Goal: Task Accomplishment & Management: Manage account settings

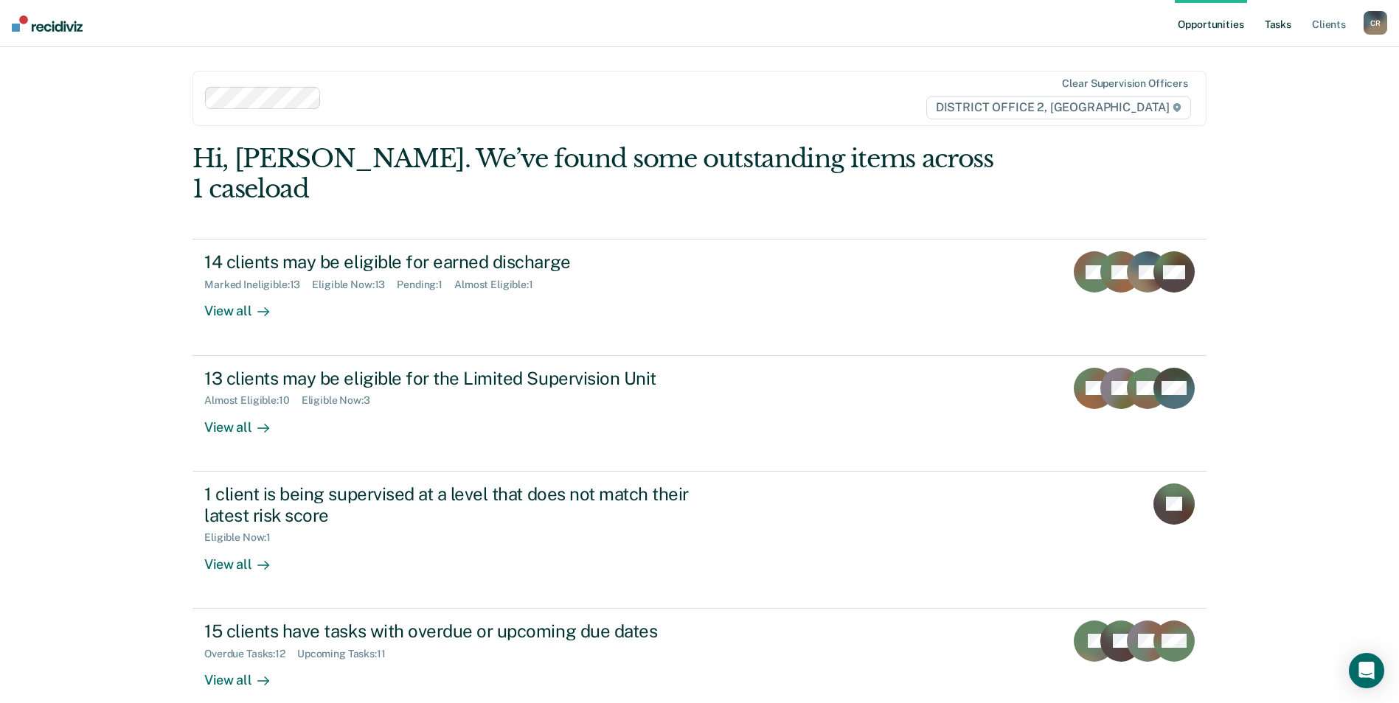
click at [1287, 28] on link "Tasks" at bounding box center [1277, 23] width 32 height 47
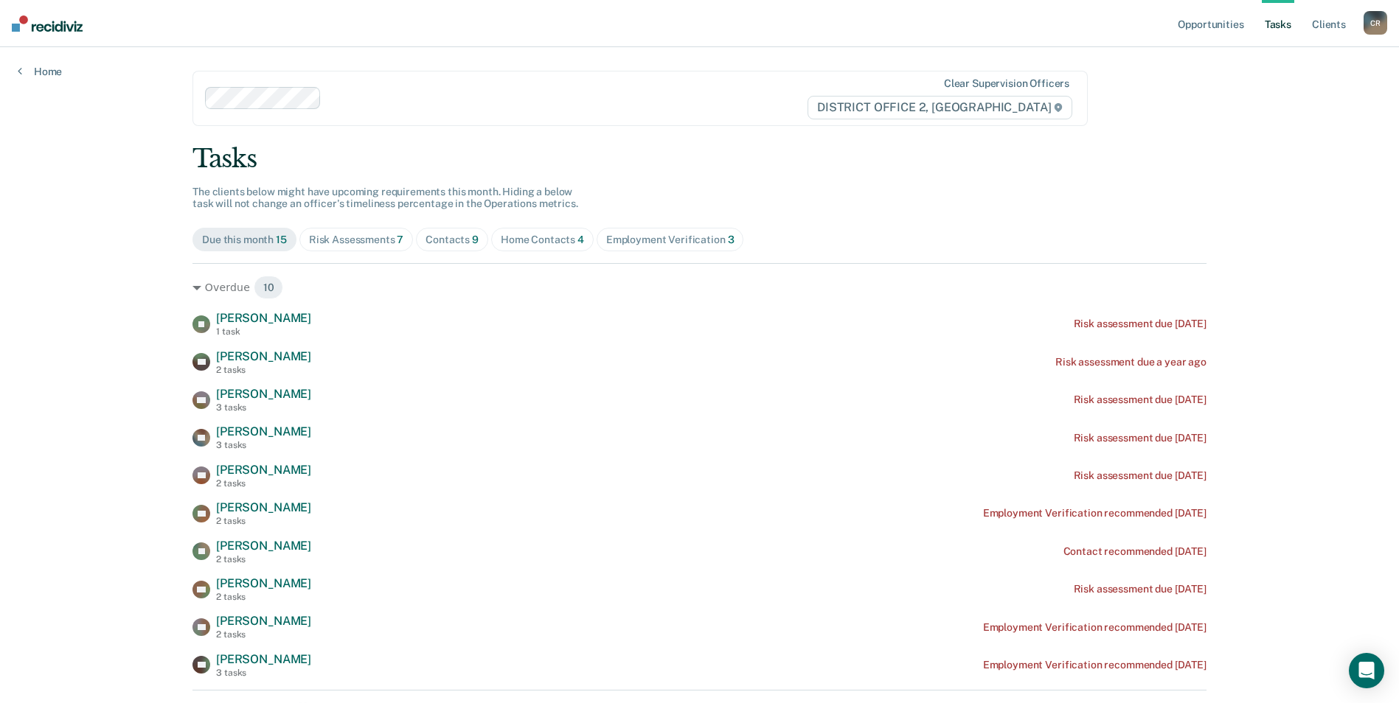
click at [374, 242] on div "Risk Assessments 7" at bounding box center [356, 240] width 95 height 13
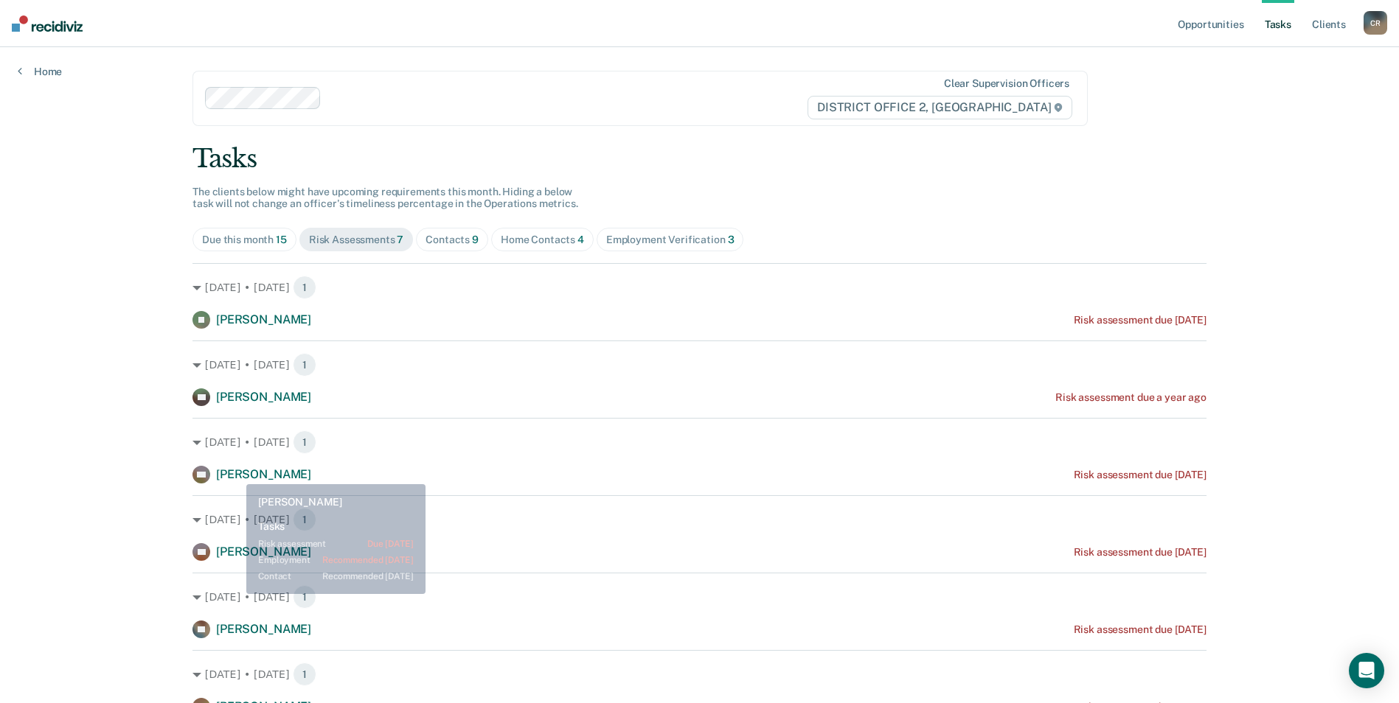
click at [237, 476] on span "[PERSON_NAME]" at bounding box center [263, 474] width 95 height 14
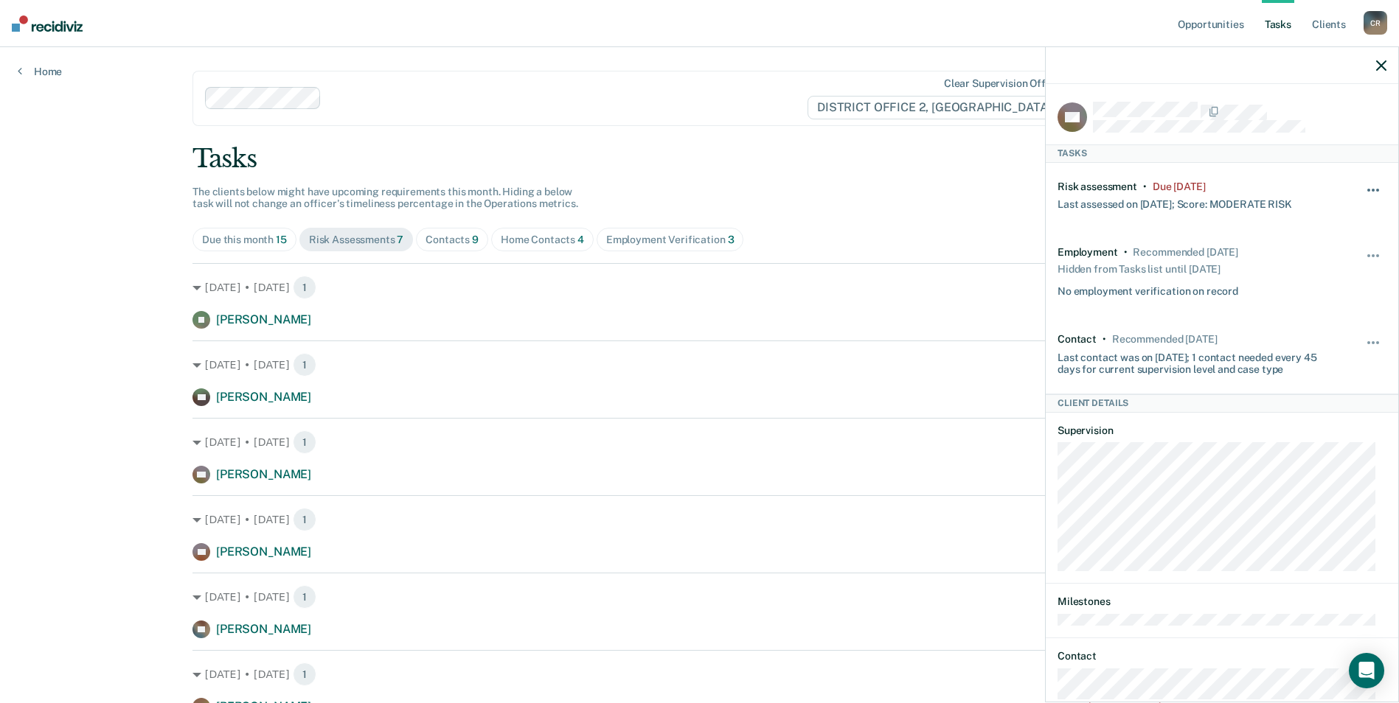
click at [1361, 193] on button "button" at bounding box center [1373, 198] width 25 height 24
click at [1325, 302] on button "90 days" at bounding box center [1333, 308] width 106 height 24
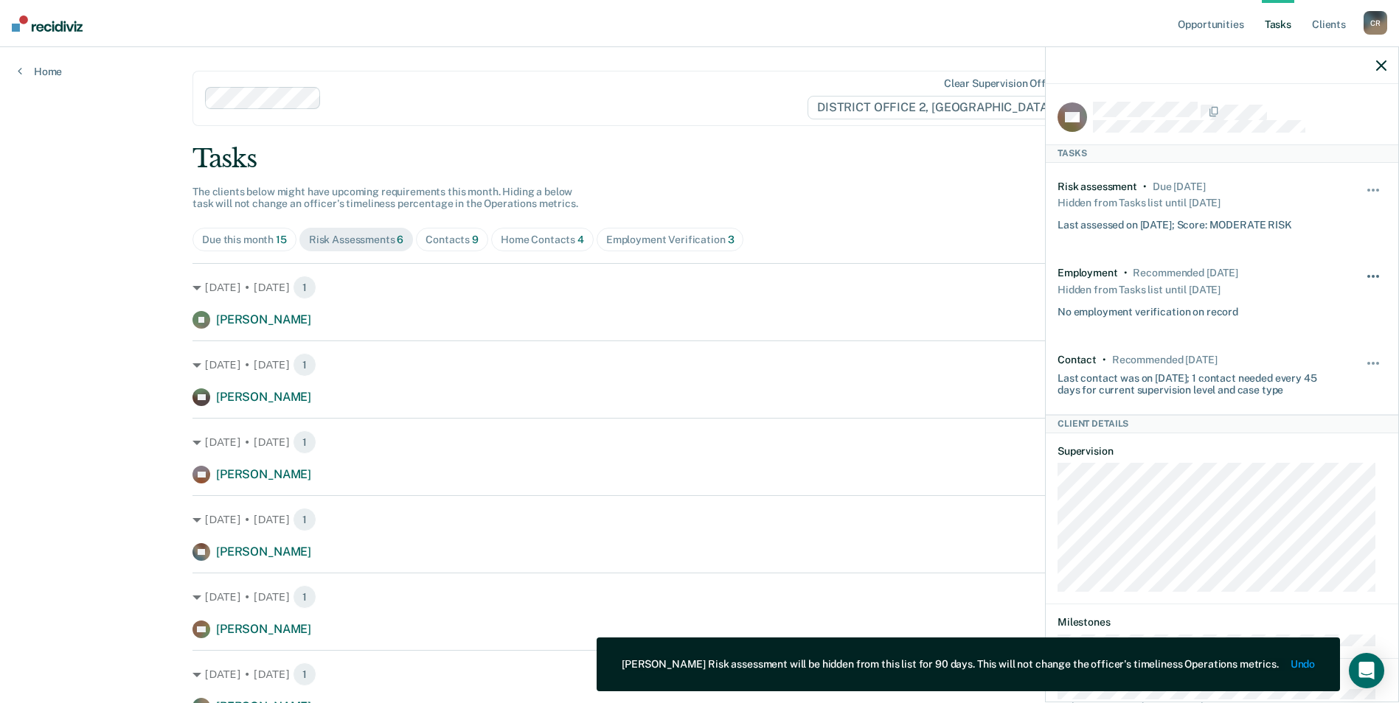
click at [1364, 277] on button "button" at bounding box center [1373, 284] width 25 height 24
click at [1361, 186] on button "button" at bounding box center [1373, 198] width 25 height 24
click at [1383, 57] on div at bounding box center [1221, 65] width 352 height 37
click at [1383, 69] on icon "button" at bounding box center [1381, 65] width 10 height 10
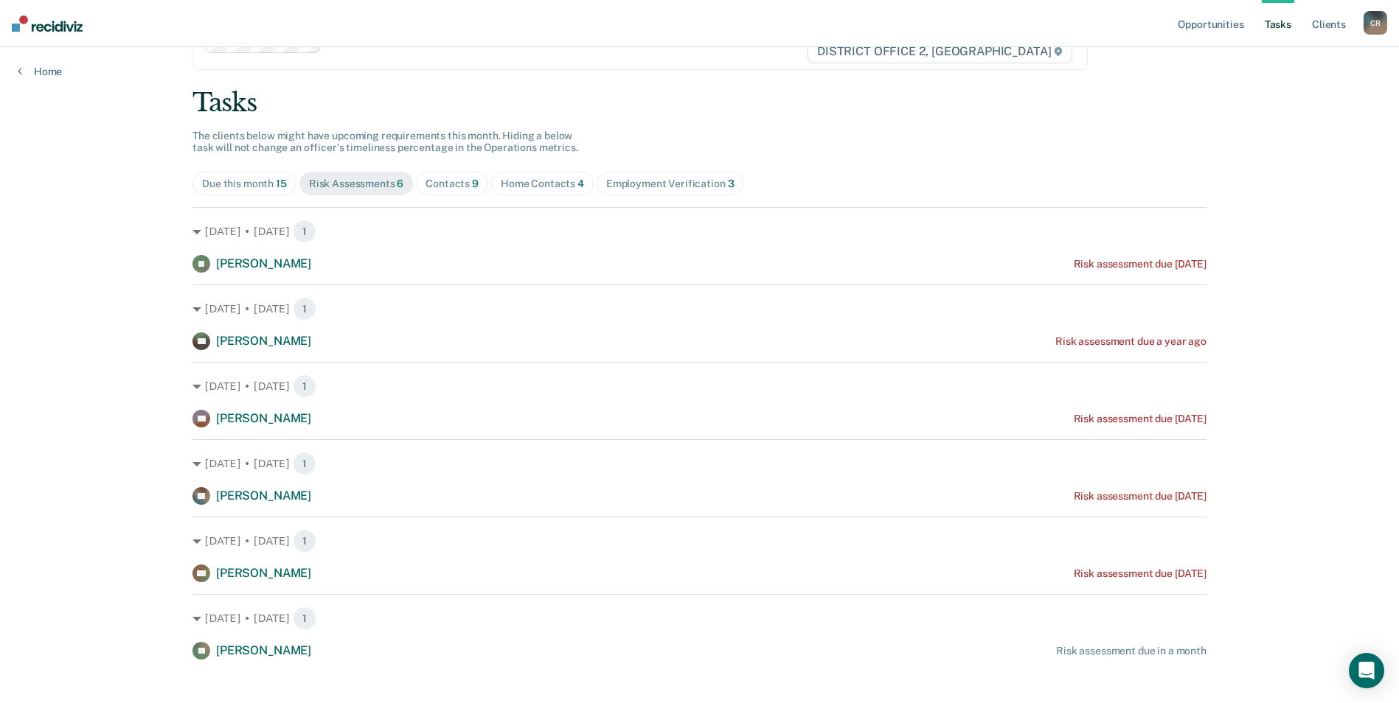
scroll to position [72, 0]
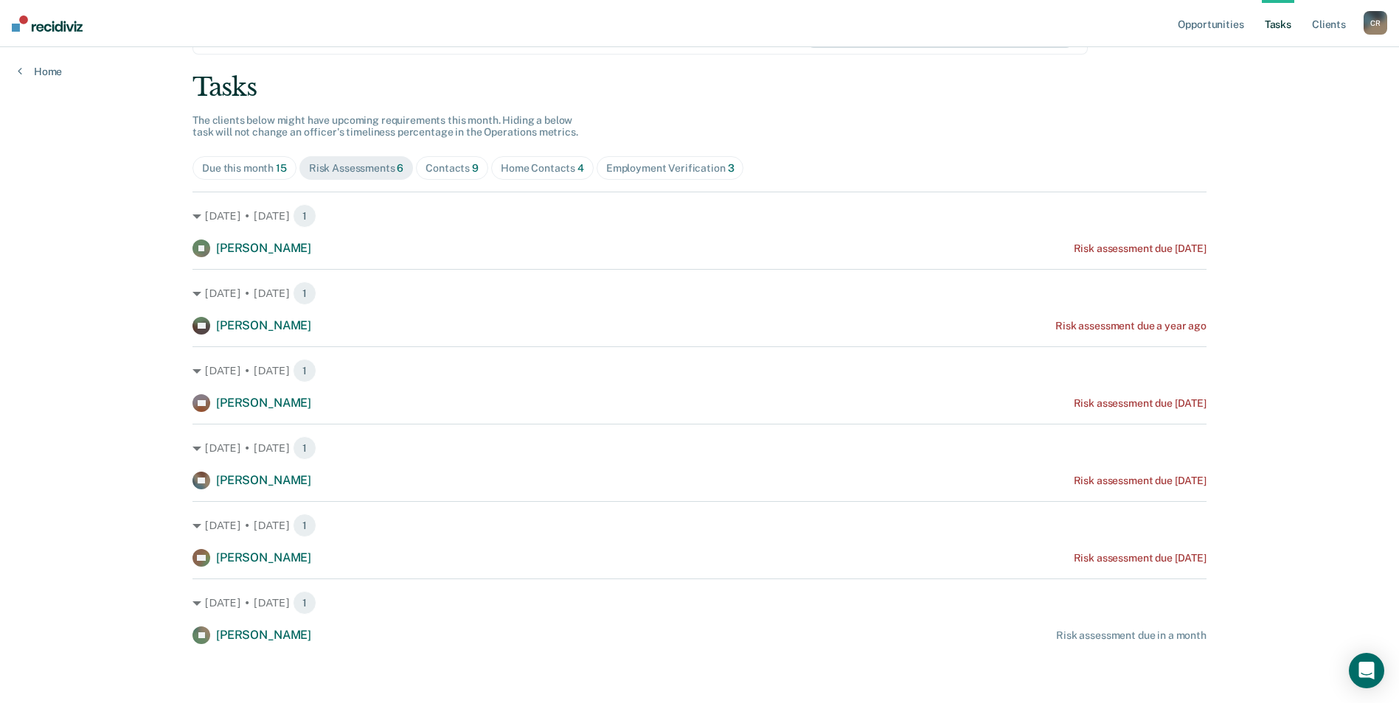
click at [665, 169] on div "Employment Verification 3" at bounding box center [670, 168] width 128 height 13
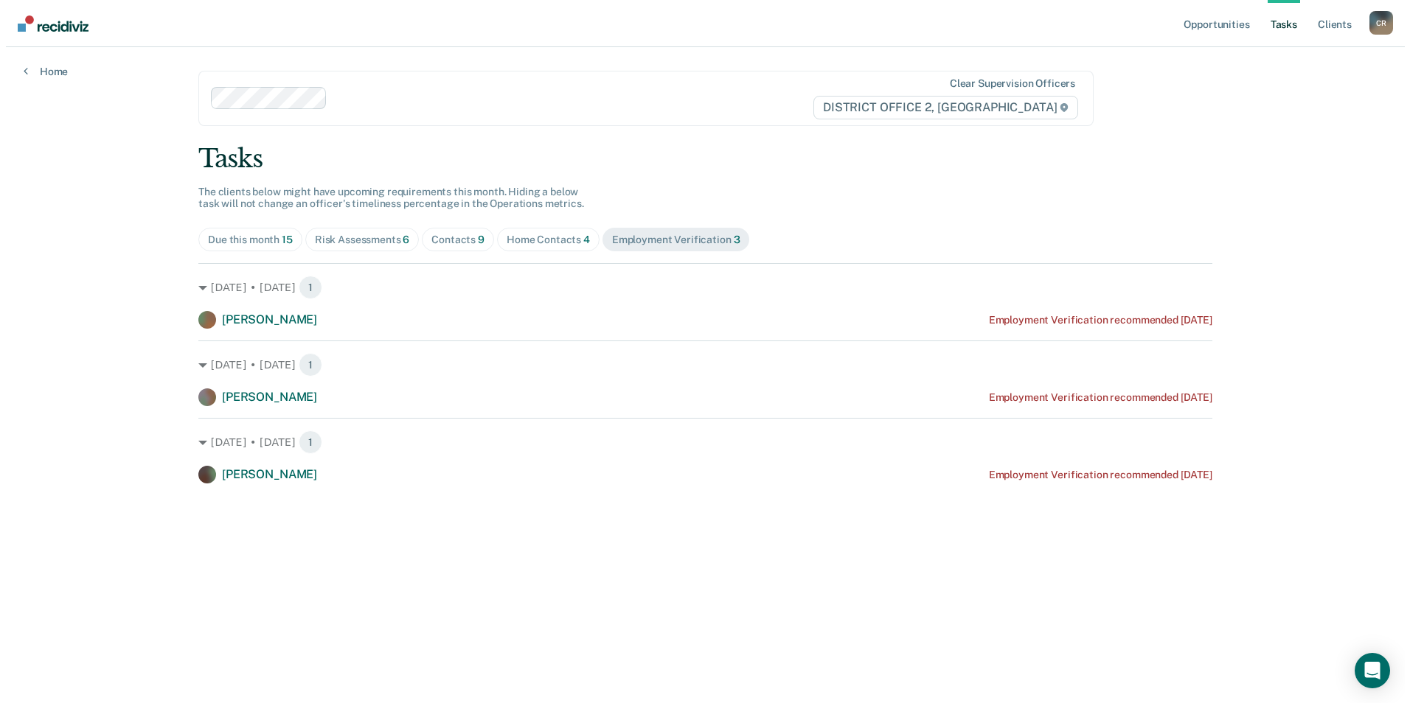
scroll to position [0, 0]
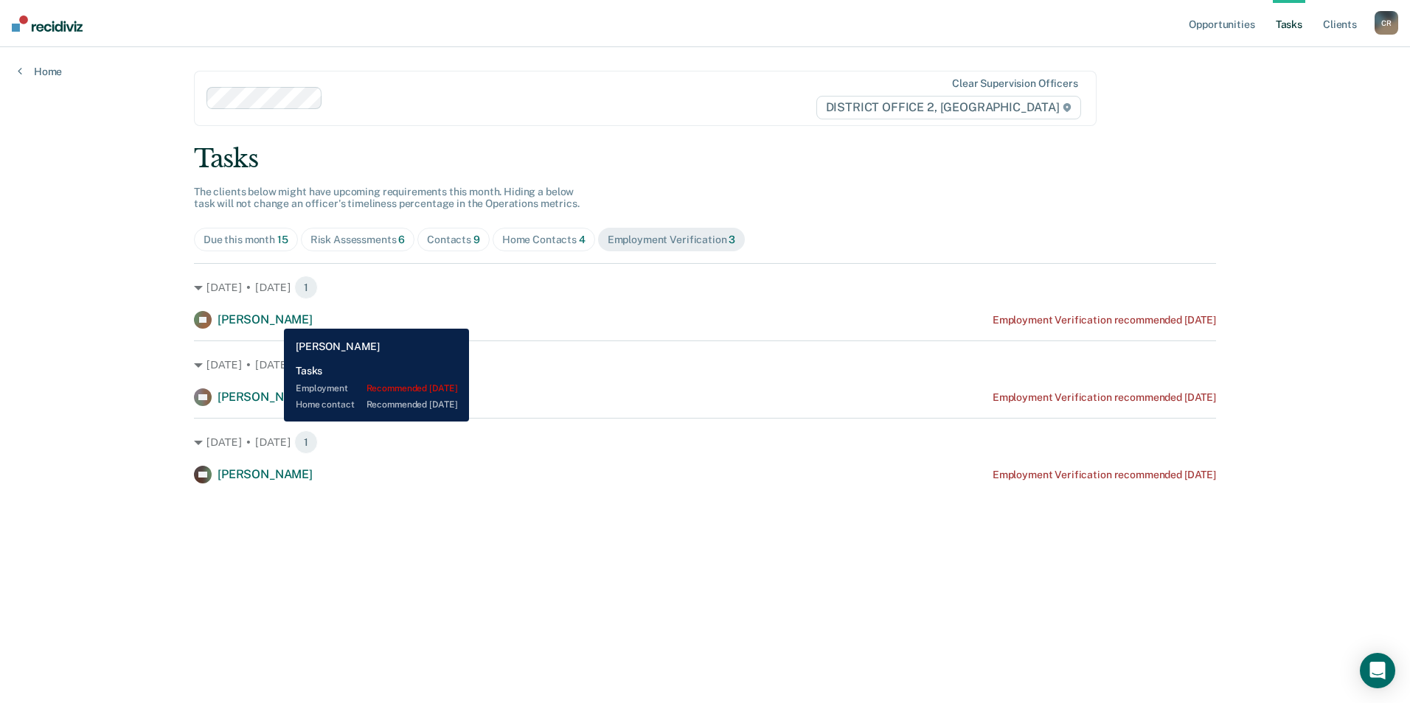
click at [273, 318] on span "[PERSON_NAME]" at bounding box center [264, 320] width 95 height 14
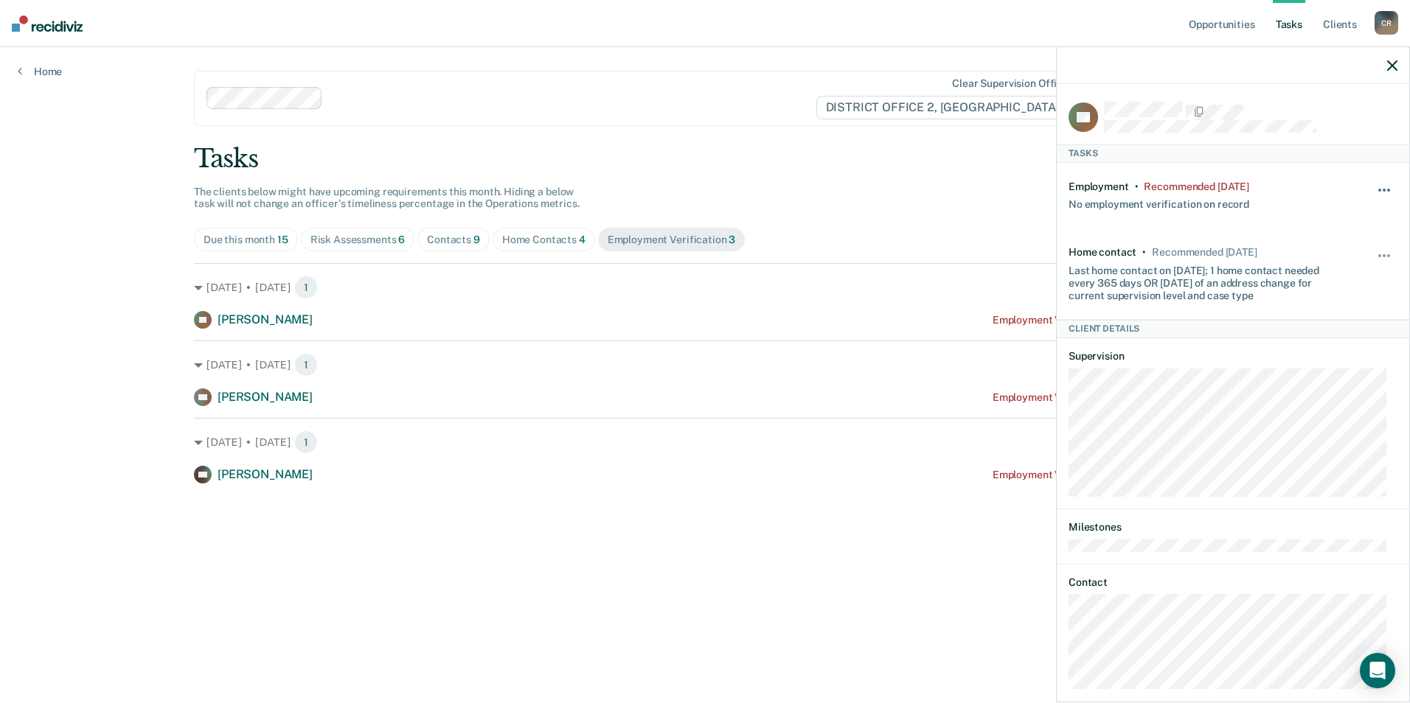
click at [1372, 196] on button "button" at bounding box center [1384, 198] width 25 height 24
click at [1333, 290] on button "30 days" at bounding box center [1344, 284] width 106 height 24
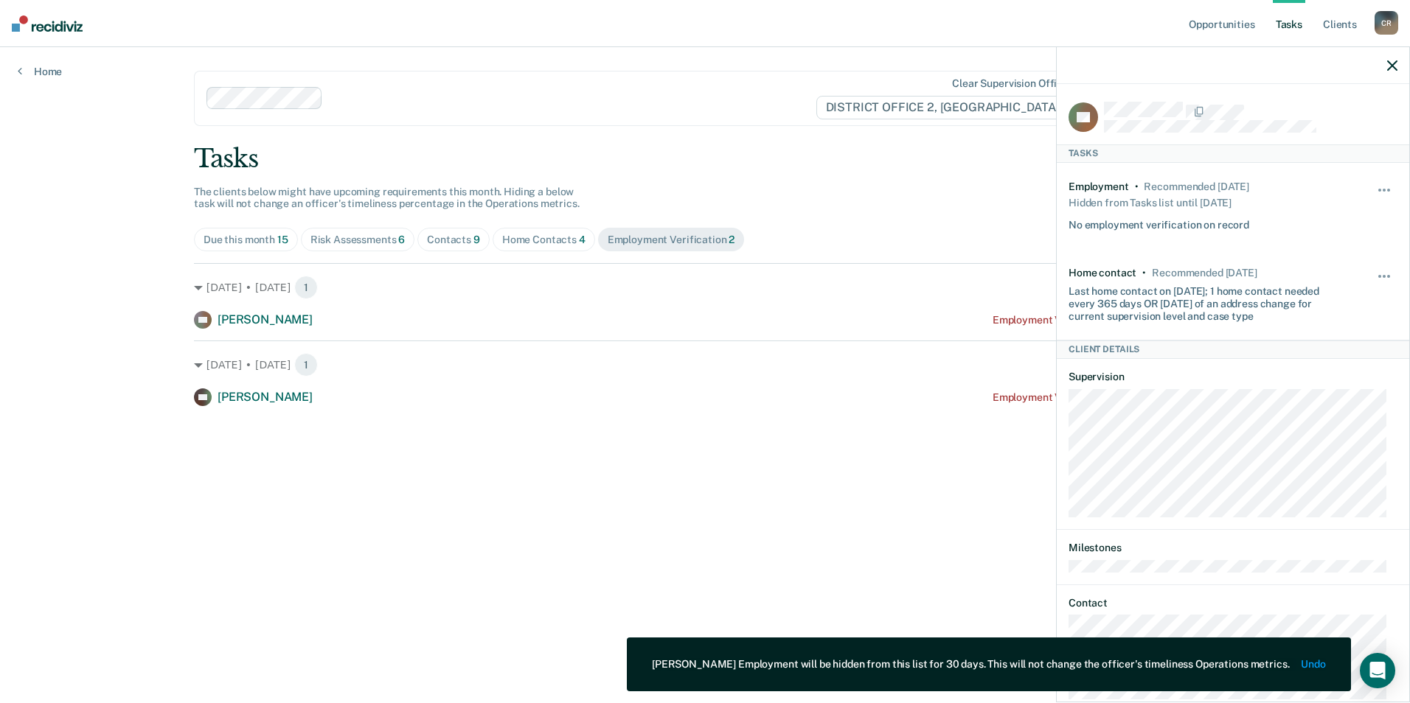
click at [121, 406] on div "Opportunities Tasks Client s [PERSON_NAME] C R Profile How it works Log Out Hom…" at bounding box center [705, 351] width 1410 height 703
